Goal: Information Seeking & Learning: Find specific fact

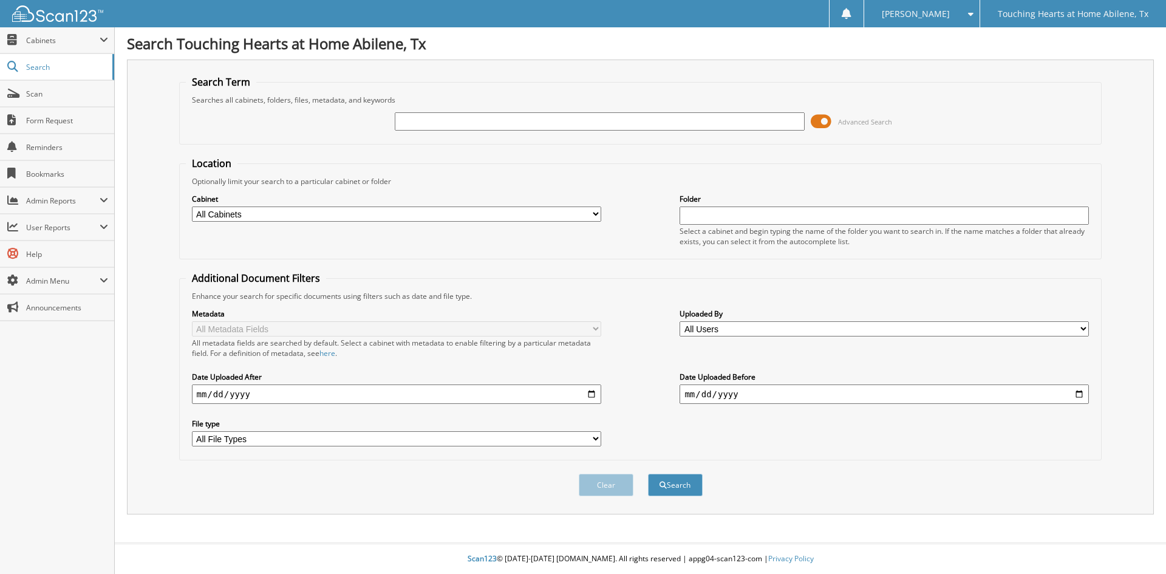
click at [423, 126] on input "text" at bounding box center [599, 121] width 409 height 18
type input "[PERSON_NAME]"
click at [688, 490] on button "Search" at bounding box center [675, 485] width 55 height 22
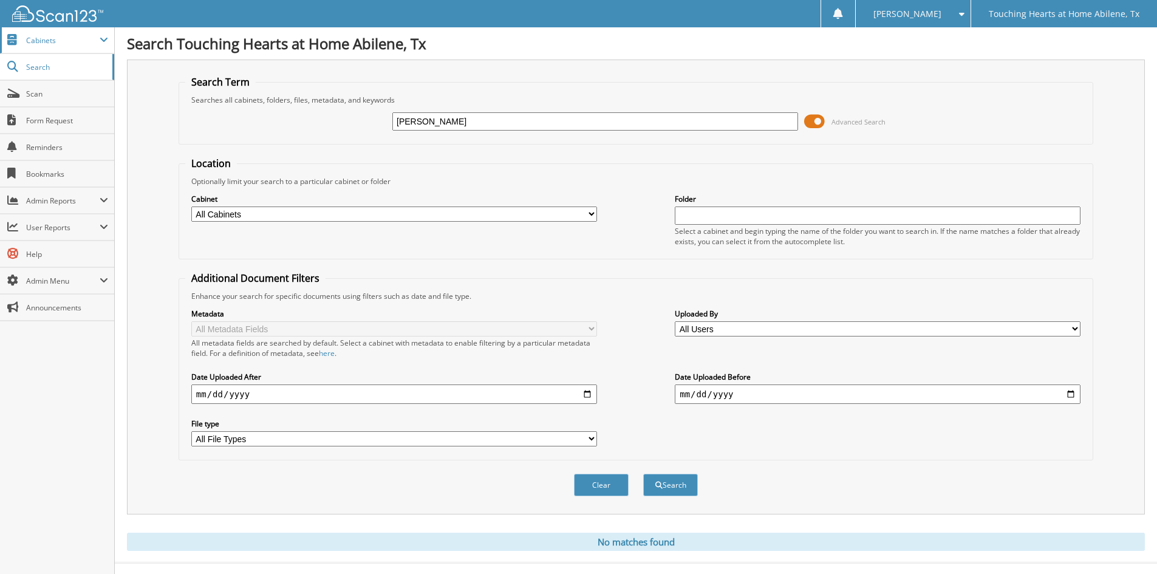
click at [60, 46] on span "Cabinets" at bounding box center [57, 40] width 114 height 26
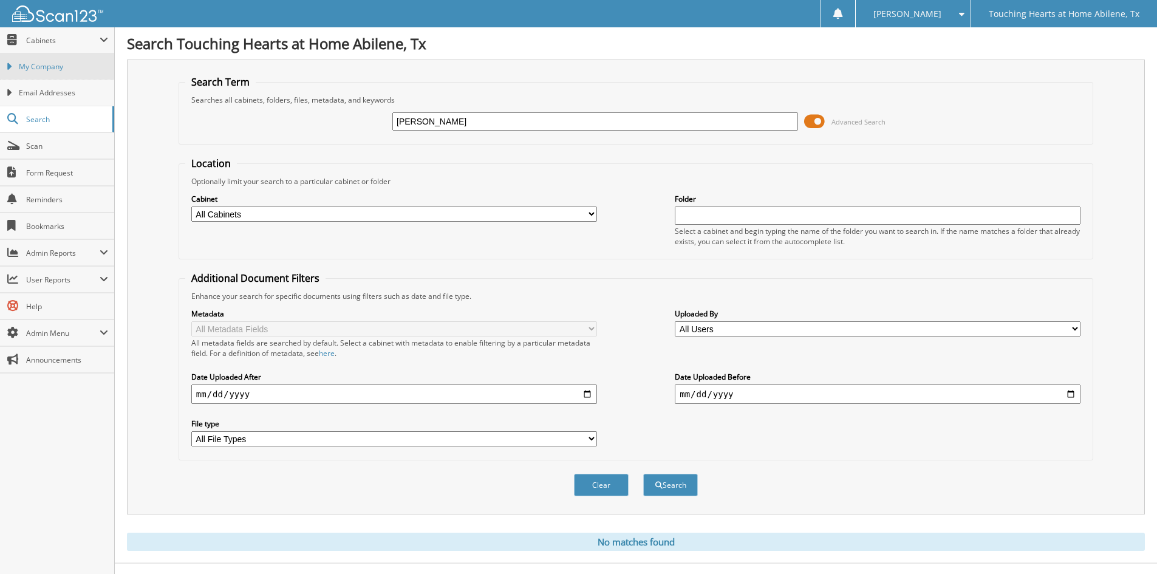
click at [58, 75] on link "My Company" at bounding box center [57, 66] width 114 height 26
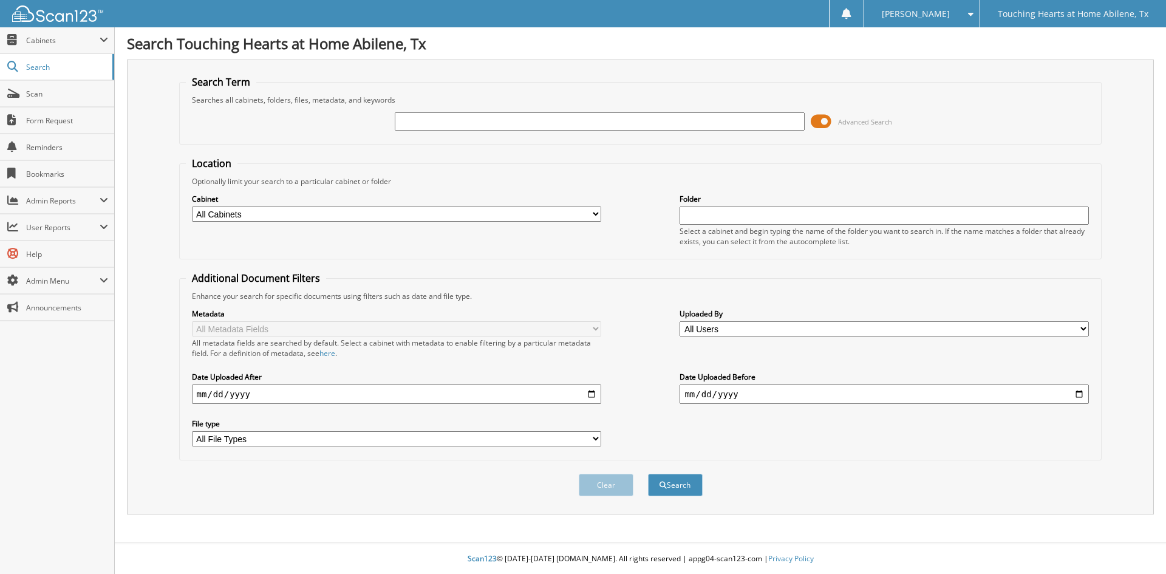
click at [408, 214] on select "All Cabinets Caregiver Client Office Needs Filing" at bounding box center [396, 214] width 409 height 15
select select "45725"
click at [192, 207] on select "All Cabinets Caregiver Client Office Needs Filing" at bounding box center [396, 214] width 409 height 15
click at [424, 117] on input "text" at bounding box center [599, 121] width 409 height 18
type input "[PERSON_NAME]"
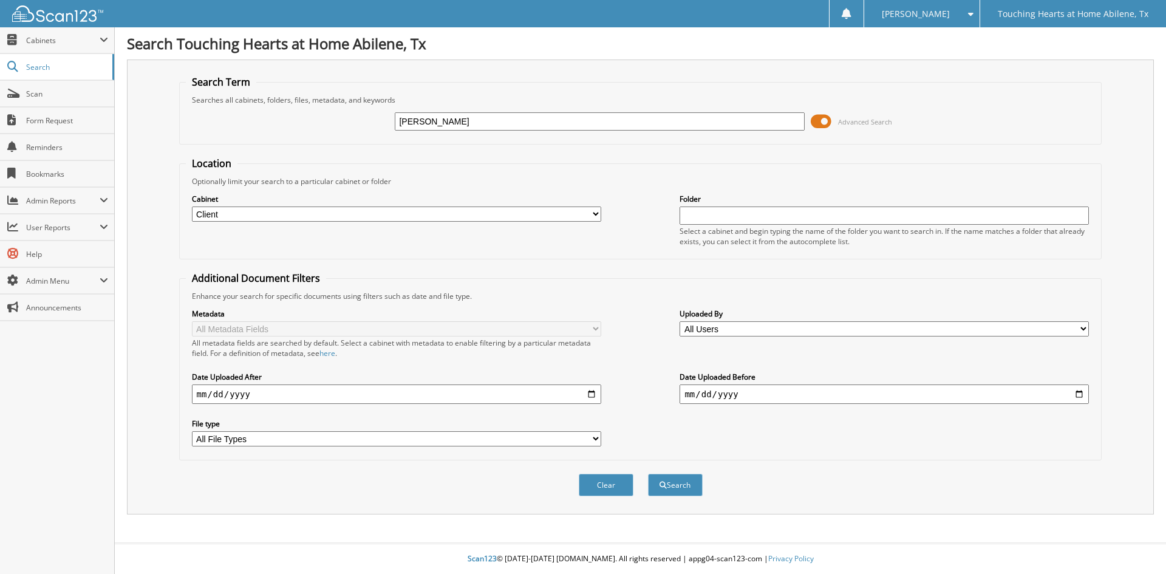
click at [648, 474] on button "Search" at bounding box center [675, 485] width 55 height 22
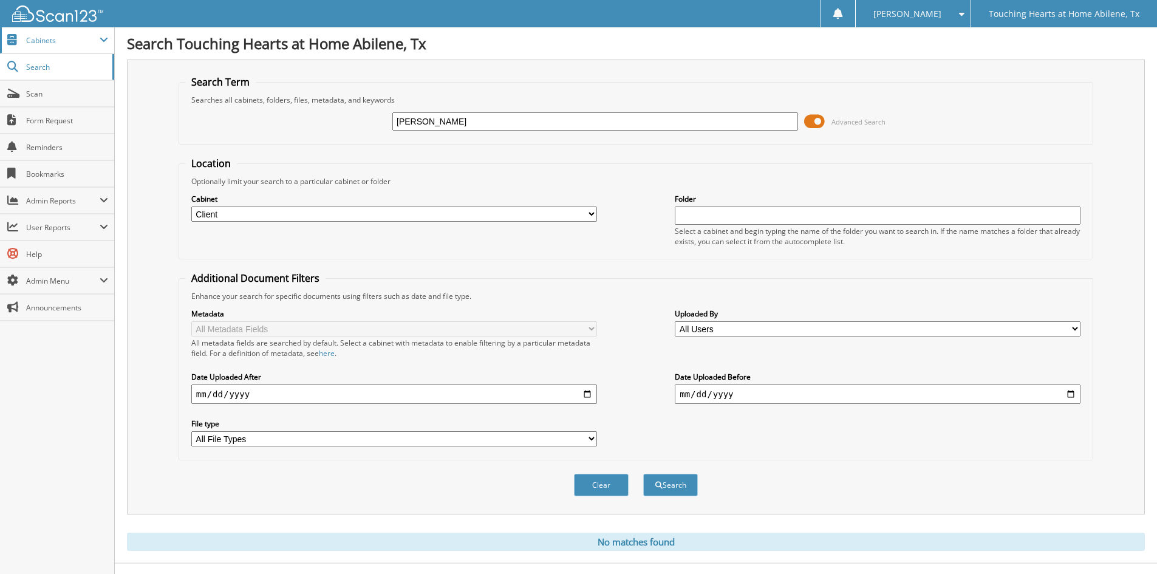
click at [47, 43] on span "Cabinets" at bounding box center [63, 40] width 74 height 10
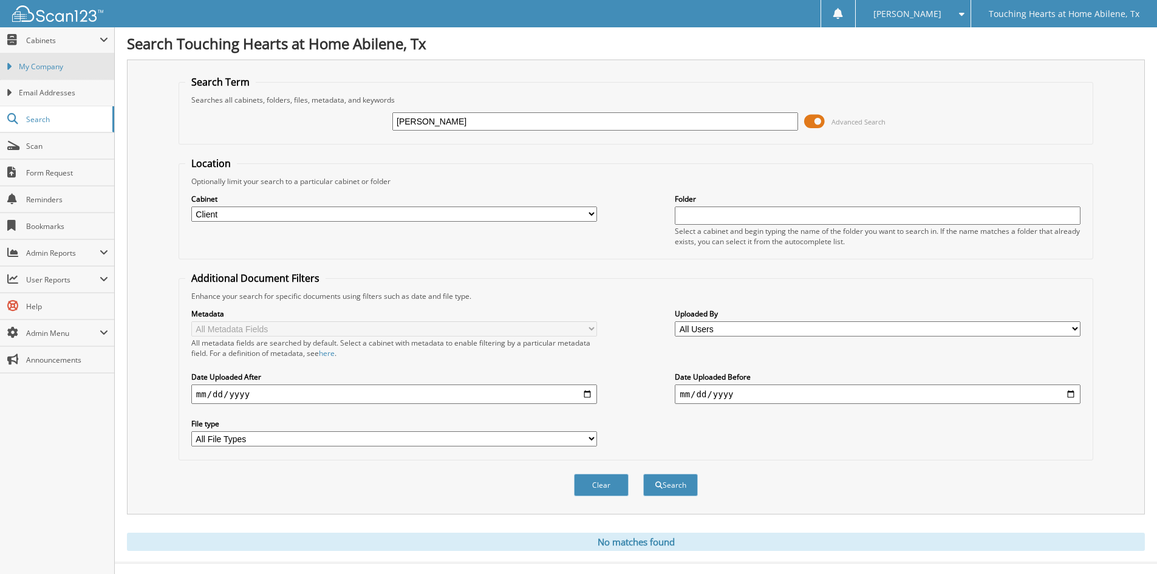
click at [49, 72] on span "My Company" at bounding box center [63, 66] width 89 height 11
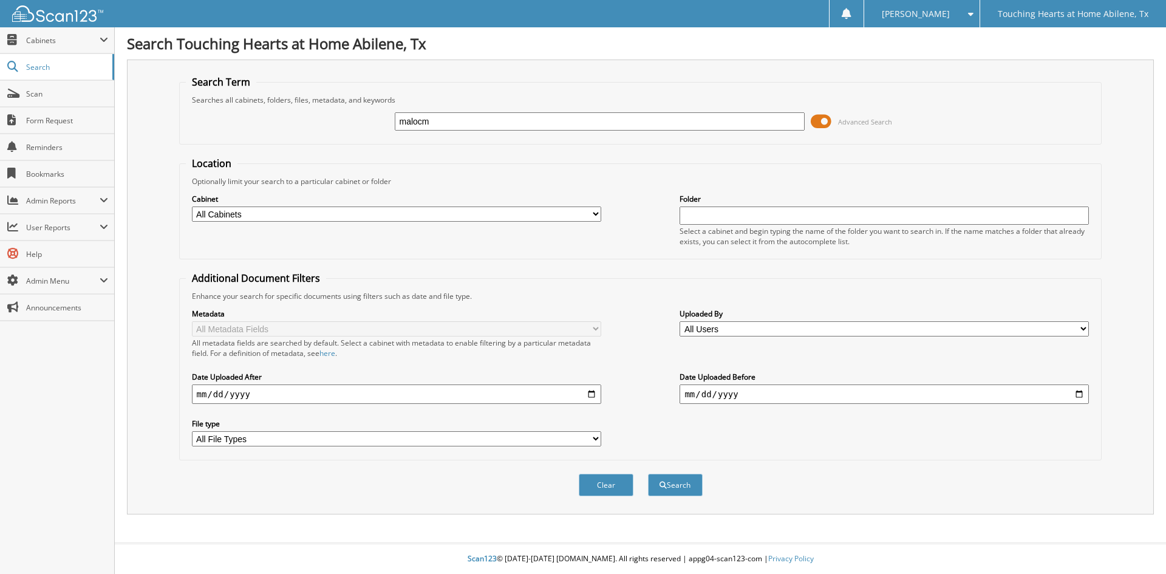
type input "malocm"
click at [648, 474] on button "Search" at bounding box center [675, 485] width 55 height 22
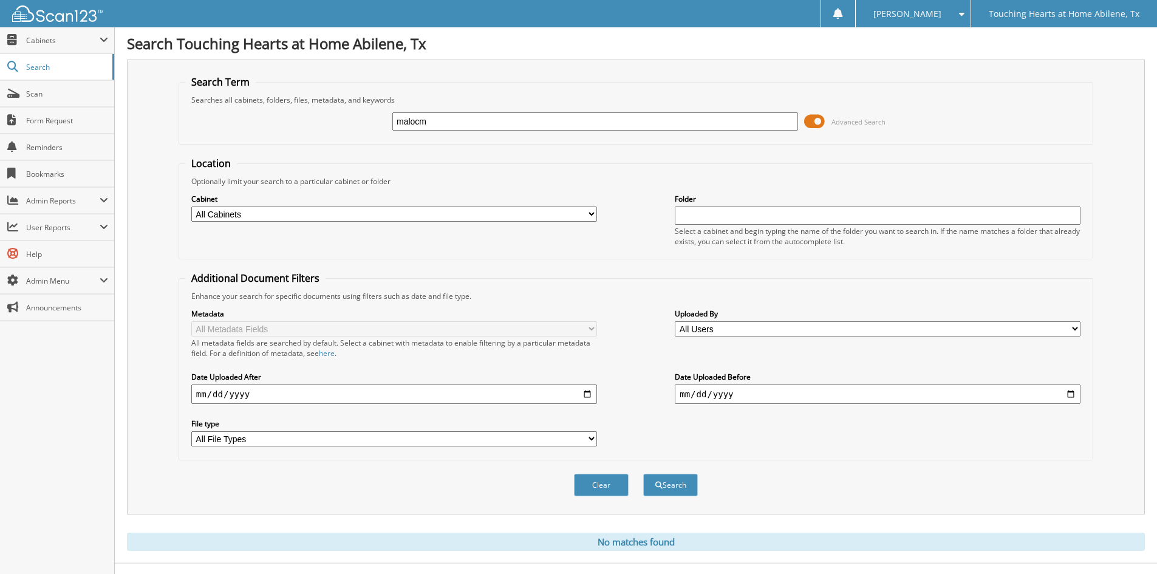
drag, startPoint x: 452, startPoint y: 117, endPoint x: 286, endPoint y: 120, distance: 166.5
click at [286, 120] on div "malocm Advanced Search" at bounding box center [636, 121] width 902 height 33
type input "[PERSON_NAME]"
click at [643, 474] on button "Search" at bounding box center [670, 485] width 55 height 22
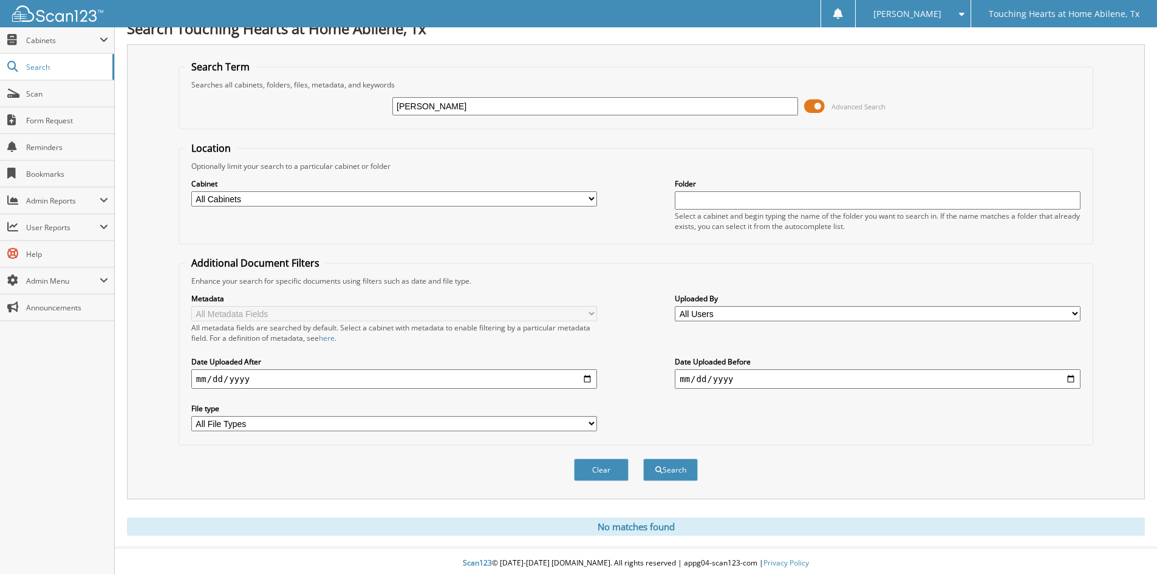
scroll to position [20, 0]
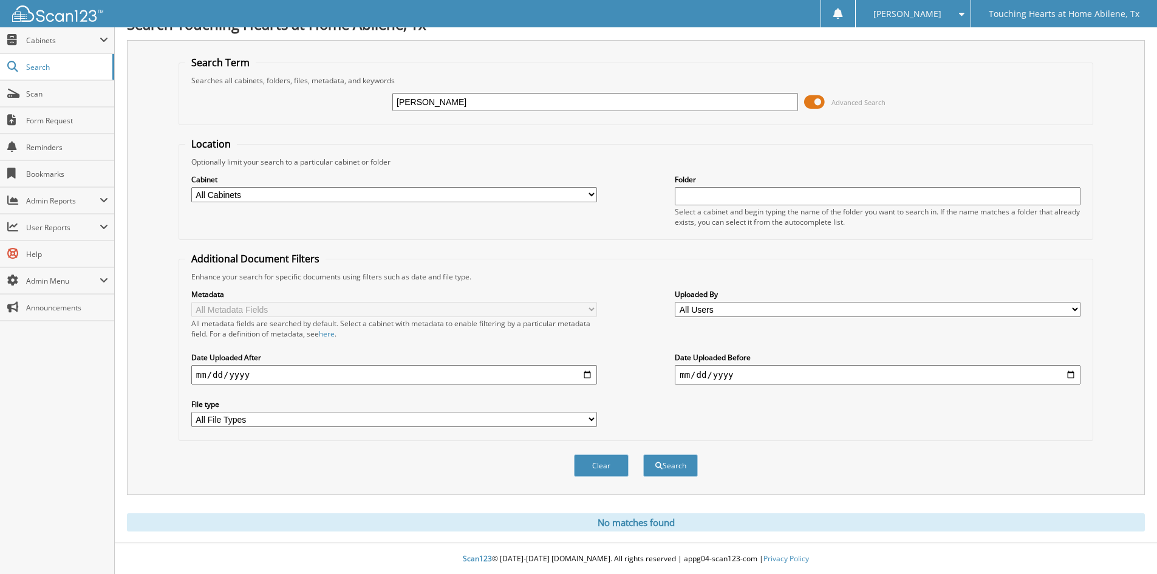
click at [307, 191] on select "All Cabinets Caregiver Client Office Needs Filing" at bounding box center [394, 194] width 406 height 15
select select "45725"
click at [191, 187] on select "All Cabinets Caregiver Client Office Needs Filing" at bounding box center [394, 194] width 406 height 15
click at [686, 465] on button "Search" at bounding box center [670, 465] width 55 height 22
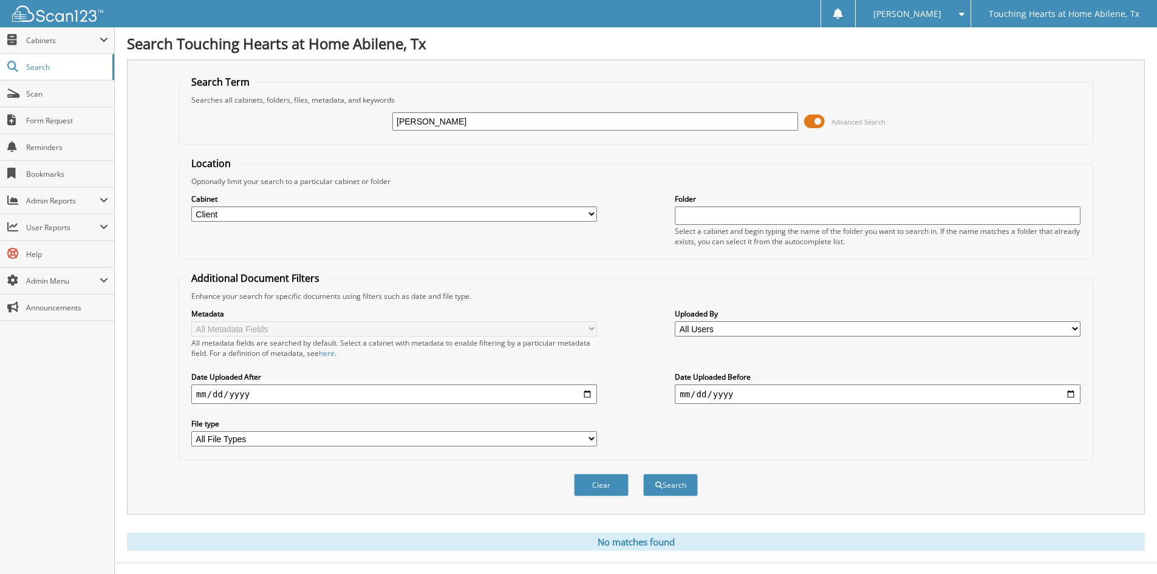
drag, startPoint x: 436, startPoint y: 123, endPoint x: 277, endPoint y: 112, distance: 159.6
click at [277, 112] on div "malcom Advanced Search" at bounding box center [636, 121] width 902 height 33
type input "coco"
click at [643, 474] on button "Search" at bounding box center [670, 485] width 55 height 22
drag, startPoint x: 428, startPoint y: 123, endPoint x: 350, endPoint y: 121, distance: 78.4
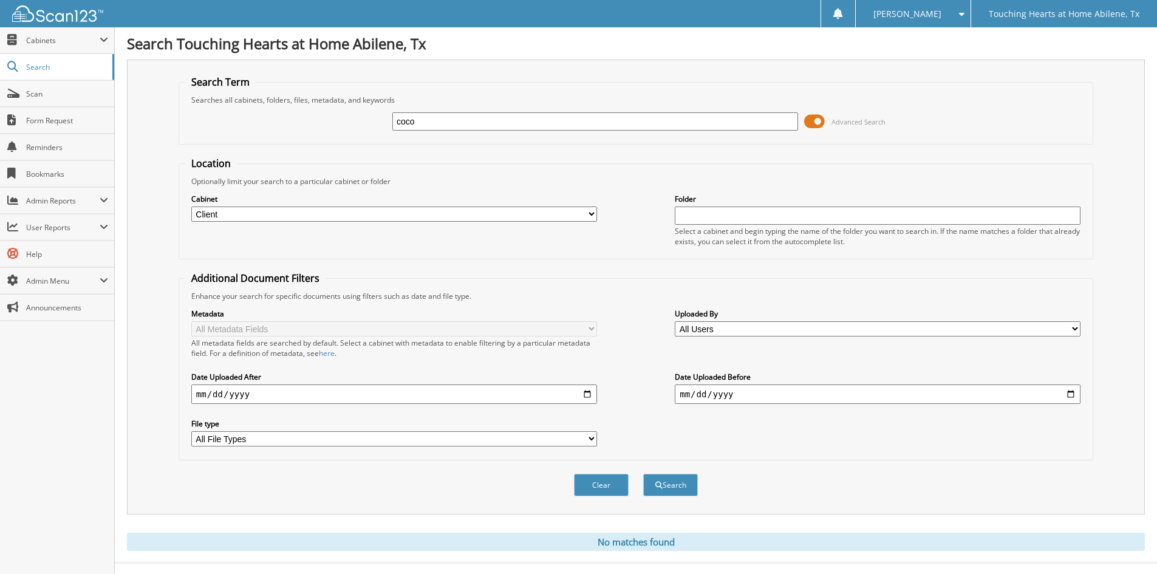
click at [349, 121] on div "coco Advanced Search" at bounding box center [636, 121] width 902 height 33
drag, startPoint x: 438, startPoint y: 109, endPoint x: 377, endPoint y: 120, distance: 62.3
click at [377, 120] on div "coco Advanced Search" at bounding box center [636, 121] width 902 height 33
drag, startPoint x: 436, startPoint y: 123, endPoint x: 388, endPoint y: 122, distance: 48.0
click at [388, 122] on div "coco Advanced Search" at bounding box center [636, 121] width 902 height 33
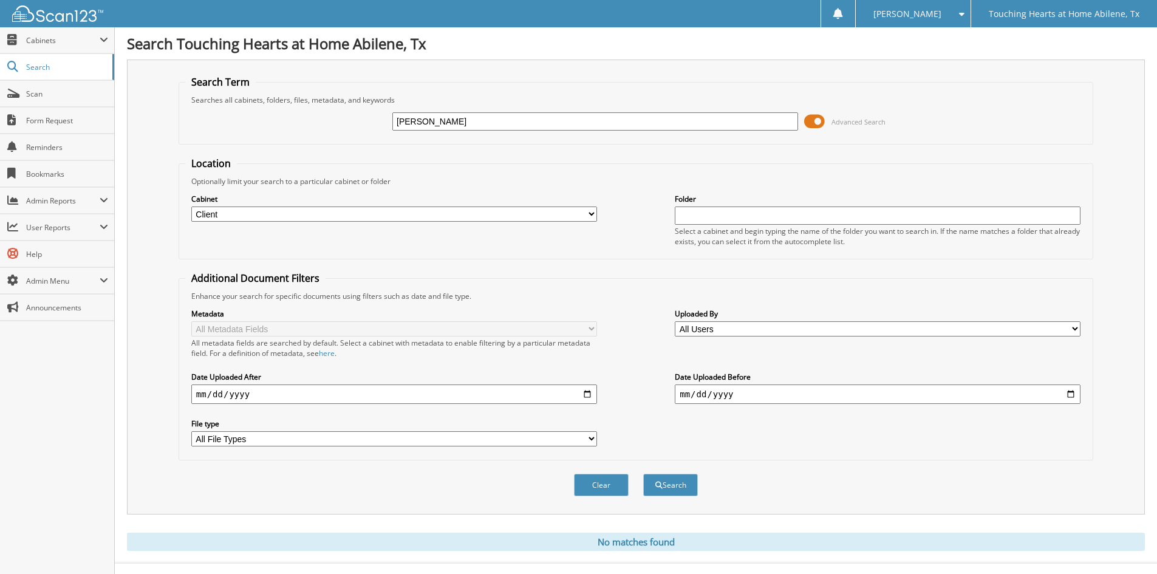
type input "[PERSON_NAME]"
click at [643, 474] on button "Search" at bounding box center [670, 485] width 55 height 22
click at [47, 41] on span "Cabinets" at bounding box center [63, 40] width 74 height 10
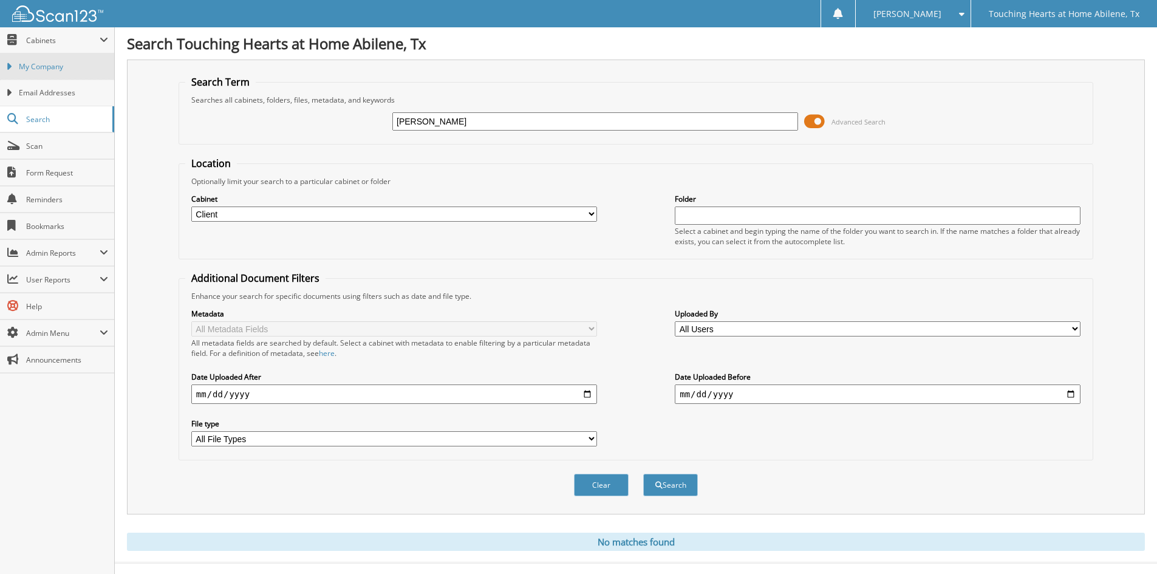
click at [47, 61] on span "My Company" at bounding box center [63, 66] width 89 height 11
